Goal: Task Accomplishment & Management: Manage account settings

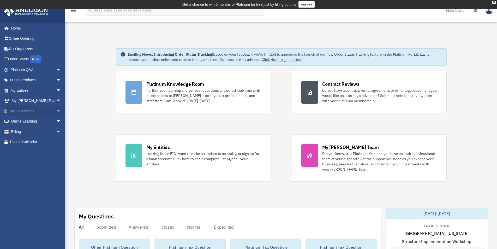
click at [27, 111] on link "My Documents arrow_drop_down" at bounding box center [37, 111] width 66 height 10
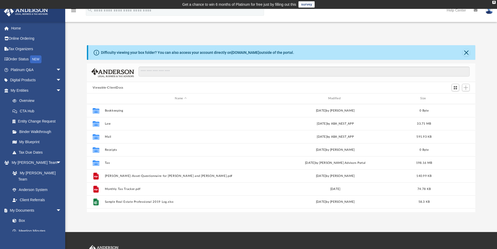
scroll to position [115, 385]
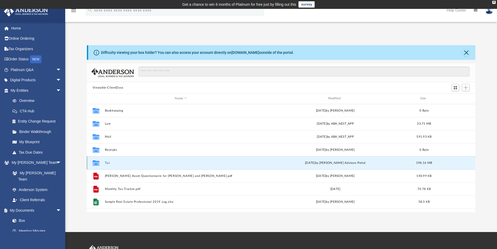
click at [111, 164] on button "Tax" at bounding box center [181, 162] width 152 height 3
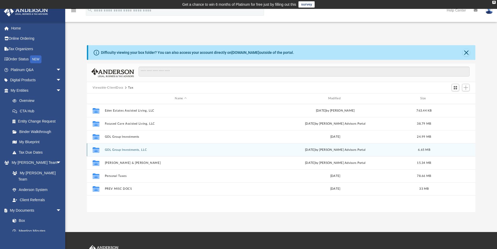
click at [132, 149] on button "GOL Group Investments, LLC" at bounding box center [181, 149] width 152 height 3
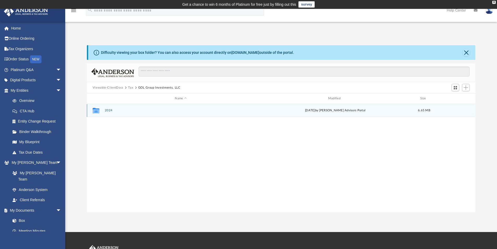
click at [111, 112] on button "2024" at bounding box center [181, 110] width 152 height 3
click at [127, 112] on button "Digital Tax Organizer" at bounding box center [181, 110] width 152 height 3
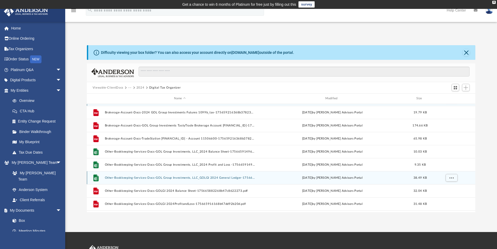
scroll to position [0, 0]
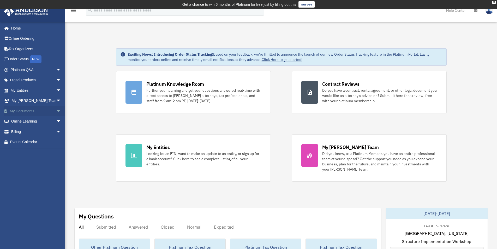
click at [26, 112] on link "My Documents arrow_drop_down" at bounding box center [37, 111] width 66 height 10
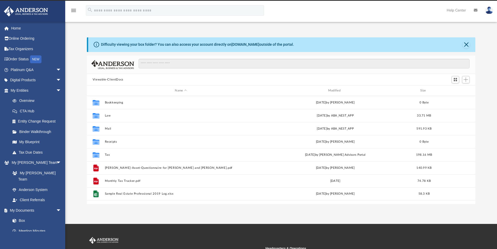
scroll to position [115, 385]
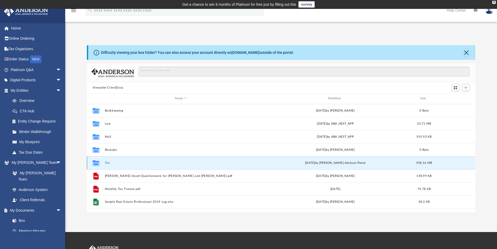
click at [110, 163] on button "Tax" at bounding box center [181, 162] width 152 height 3
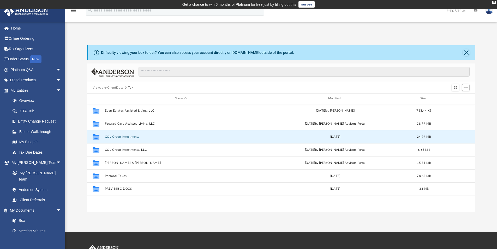
click at [122, 137] on button "GOL Group Investments" at bounding box center [181, 136] width 152 height 3
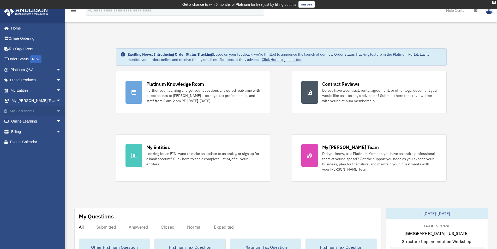
click at [30, 109] on link "My Documents arrow_drop_down" at bounding box center [37, 111] width 66 height 10
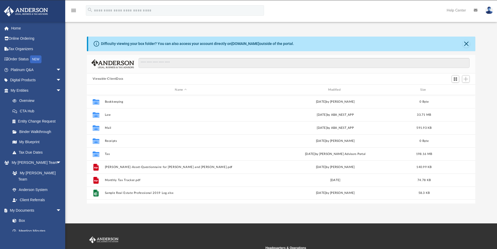
scroll to position [115, 385]
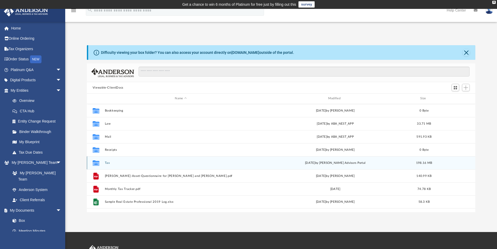
click at [107, 162] on button "Tax" at bounding box center [181, 162] width 152 height 3
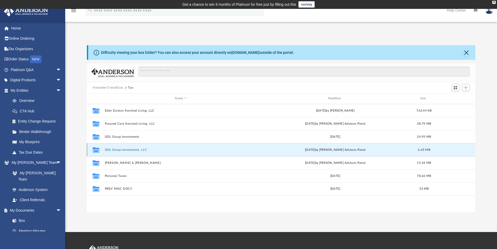
click at [133, 148] on button "GOL Group Investments, LLC" at bounding box center [181, 149] width 152 height 3
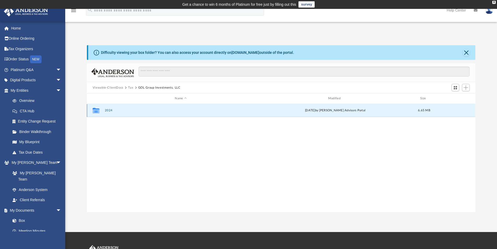
click at [110, 110] on button "2024" at bounding box center [181, 110] width 152 height 3
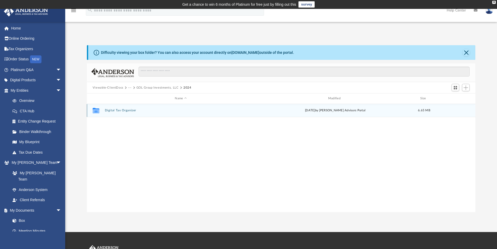
click at [130, 110] on button "Digital Tax Organizer" at bounding box center [181, 110] width 152 height 3
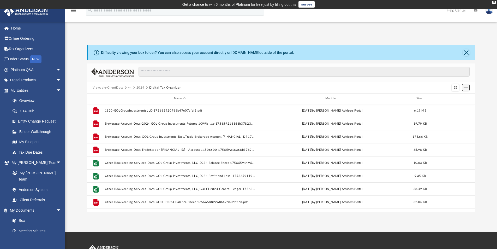
click at [466, 87] on span "Add" at bounding box center [466, 87] width 4 height 4
click at [453, 105] on li "New Folder" at bounding box center [458, 105] width 17 height 5
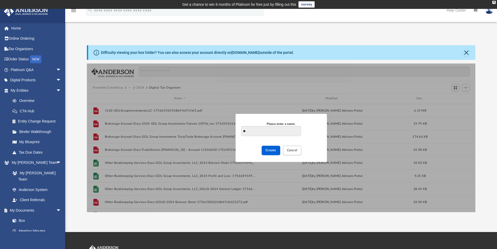
type input "*"
type input "**********"
click at [274, 149] on span "Create" at bounding box center [271, 150] width 11 height 3
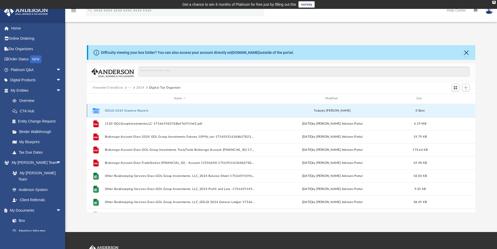
click at [126, 110] on button "GOLGI 2024 Expense Reports" at bounding box center [180, 110] width 150 height 3
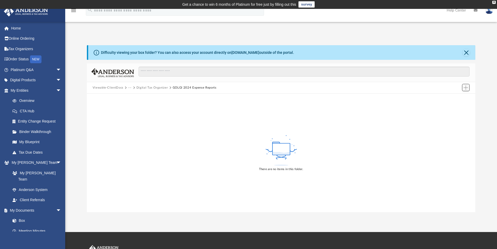
click at [463, 87] on button "Add" at bounding box center [466, 87] width 8 height 7
click at [455, 98] on li "Upload" at bounding box center [458, 97] width 17 height 5
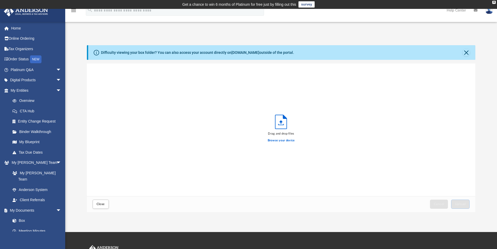
scroll to position [128, 385]
click at [283, 139] on label "Browse your device" at bounding box center [281, 140] width 27 height 5
click at [0, 0] on input "Browse your device" at bounding box center [0, 0] width 0 height 0
